Goal: Information Seeking & Learning: Learn about a topic

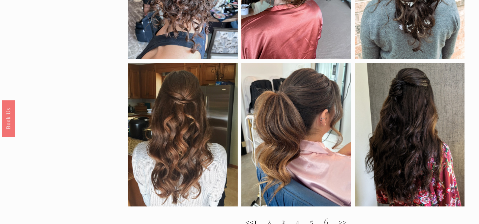
scroll to position [486, 0]
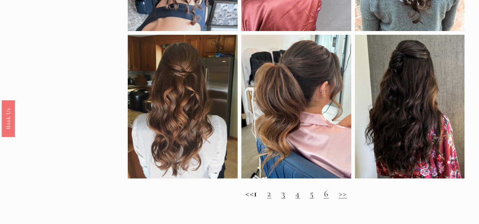
click at [271, 196] on link "2" at bounding box center [269, 193] width 4 height 11
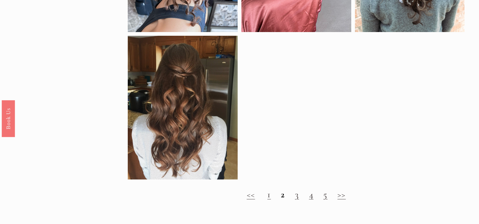
scroll to position [543, 0]
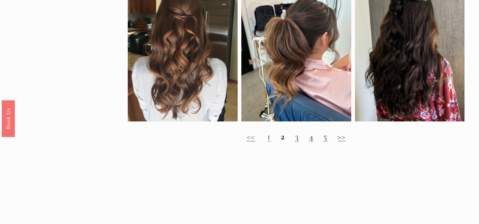
click at [296, 138] on link "3" at bounding box center [297, 136] width 4 height 11
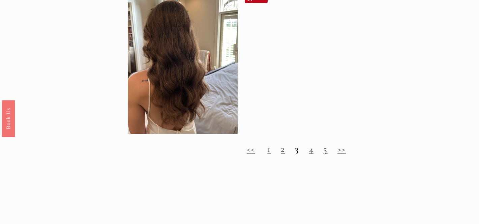
scroll to position [668, 0]
